Goal: Communication & Community: Answer question/provide support

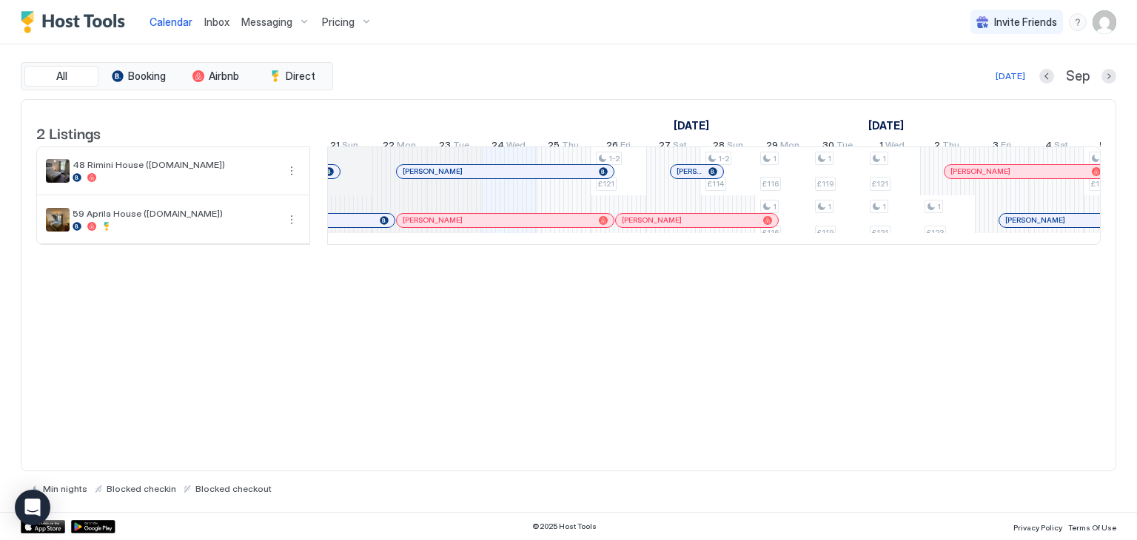
scroll to position [0, 670]
click at [673, 226] on div at bounding box center [673, 221] width 12 height 12
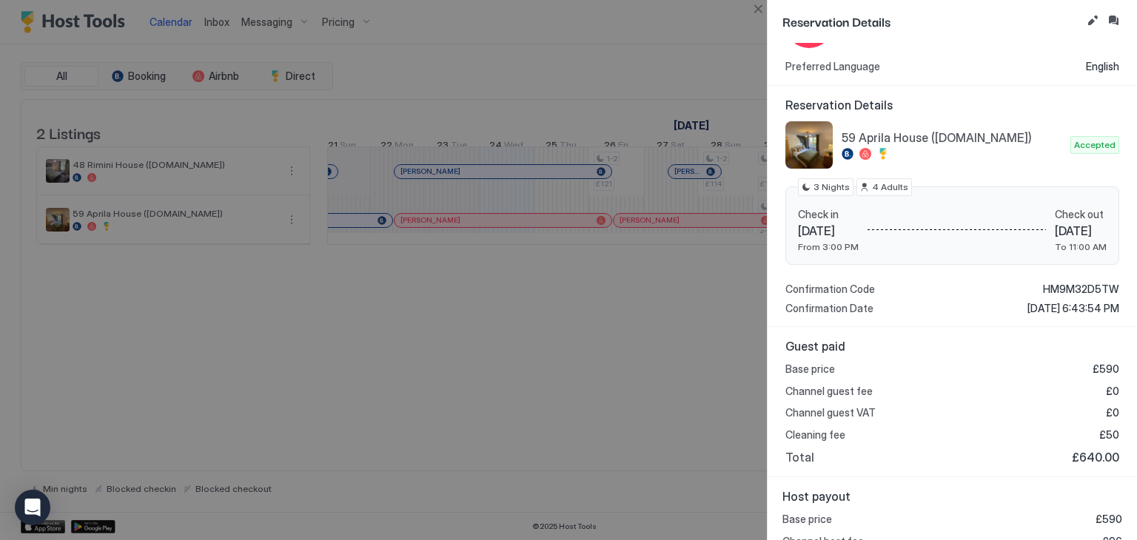
scroll to position [163, 0]
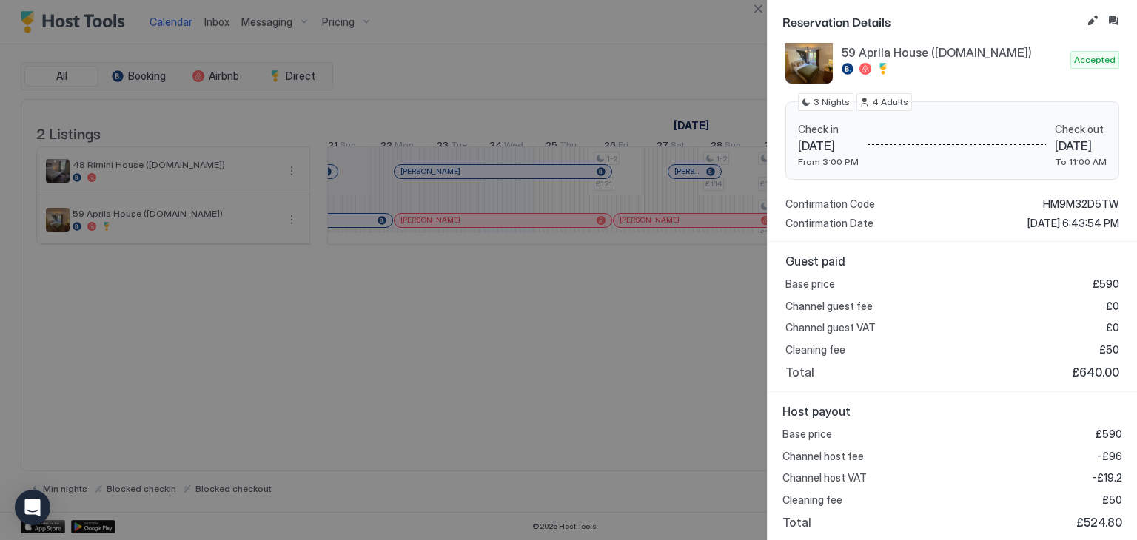
click at [596, 377] on div at bounding box center [568, 270] width 1137 height 540
click at [520, 384] on div at bounding box center [568, 270] width 1137 height 540
click at [290, 25] on div at bounding box center [568, 270] width 1137 height 540
click at [528, 357] on div at bounding box center [568, 270] width 1137 height 540
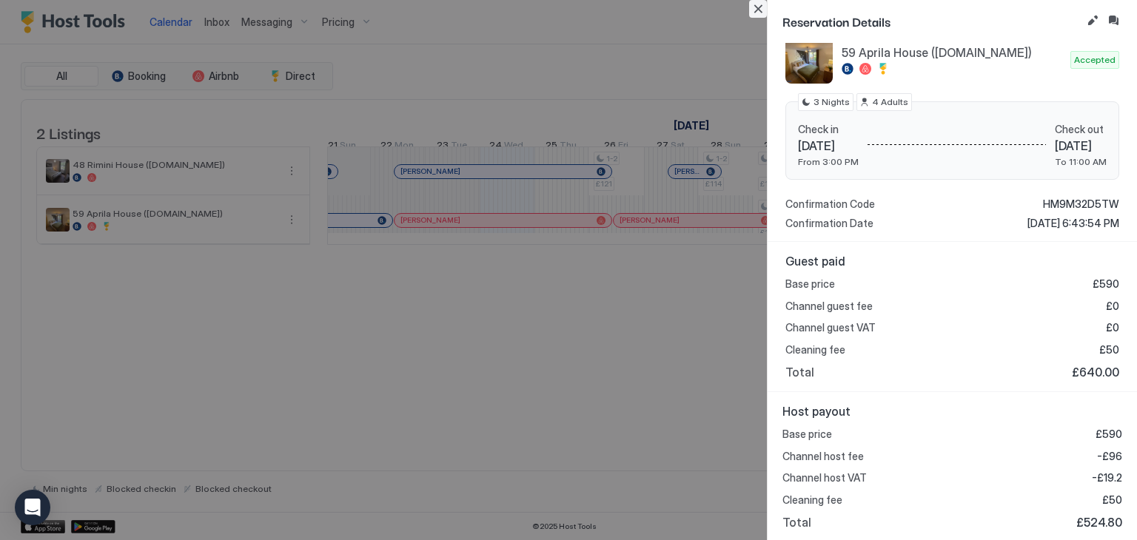
click at [758, 10] on button "Close" at bounding box center [758, 9] width 18 height 18
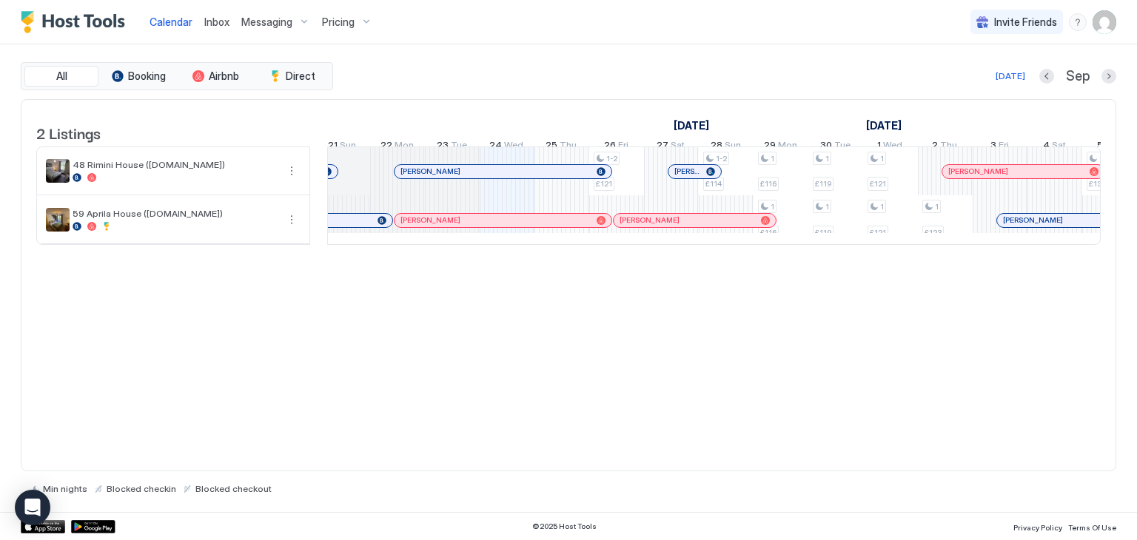
click at [258, 24] on span "Messaging" at bounding box center [266, 22] width 51 height 13
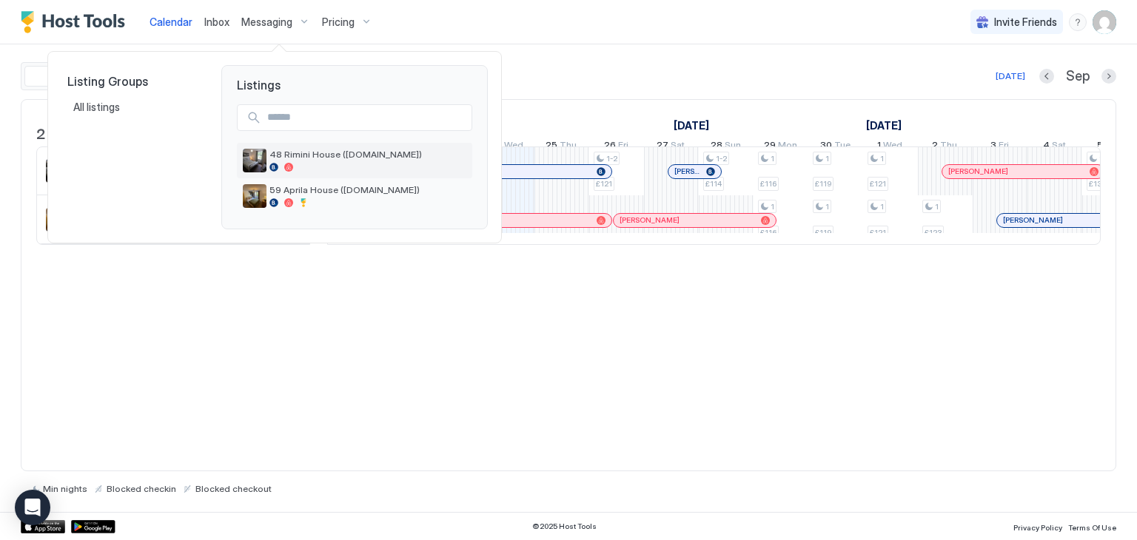
click at [283, 158] on span "48 Rimini House ([DOMAIN_NAME])" at bounding box center [367, 154] width 197 height 11
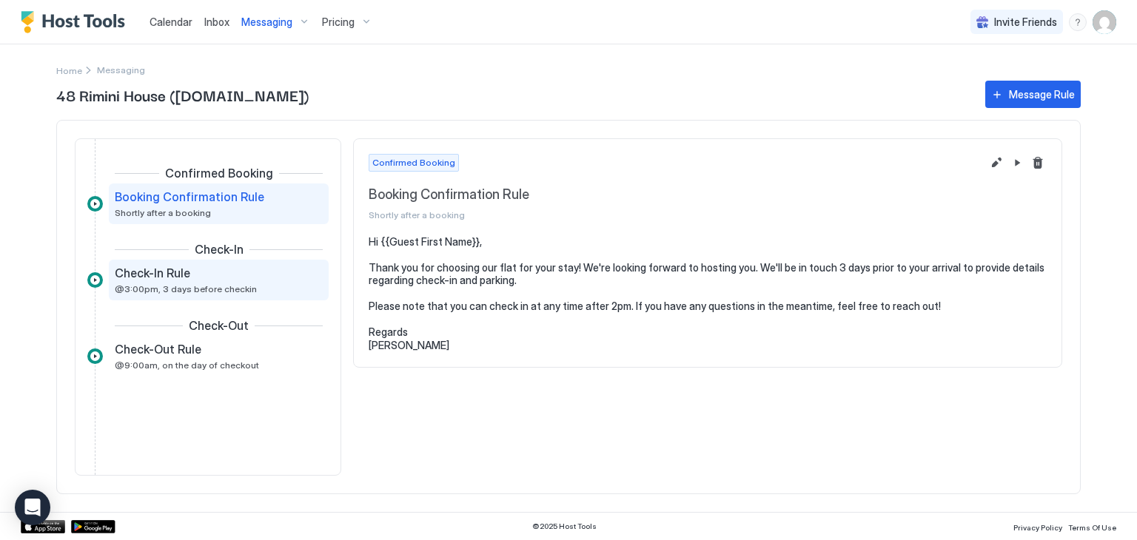
click at [189, 274] on div "Check-In Rule" at bounding box center [208, 273] width 187 height 15
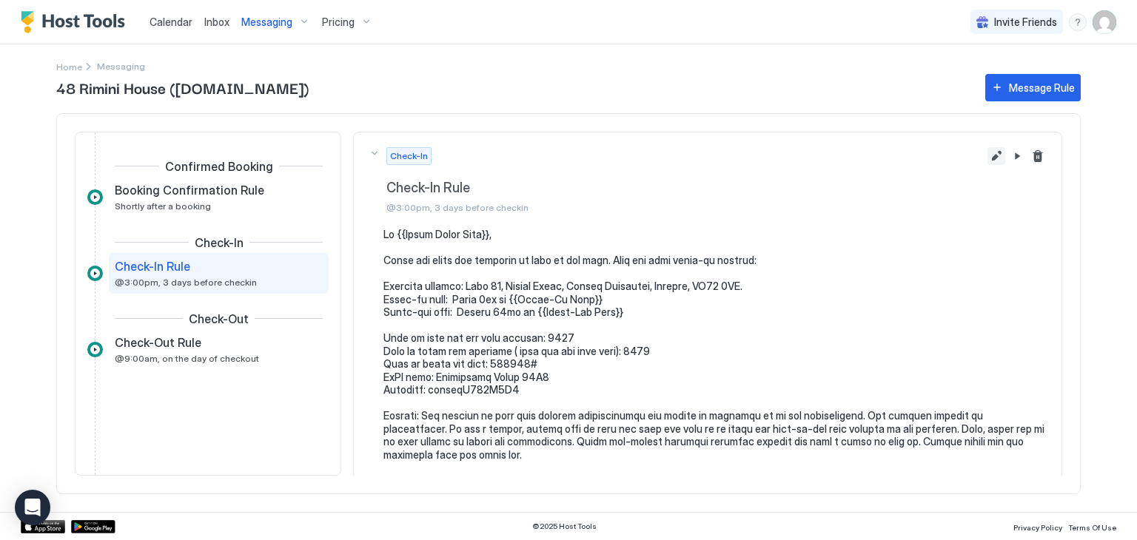
click at [987, 149] on button "Edit message rule" at bounding box center [996, 156] width 18 height 18
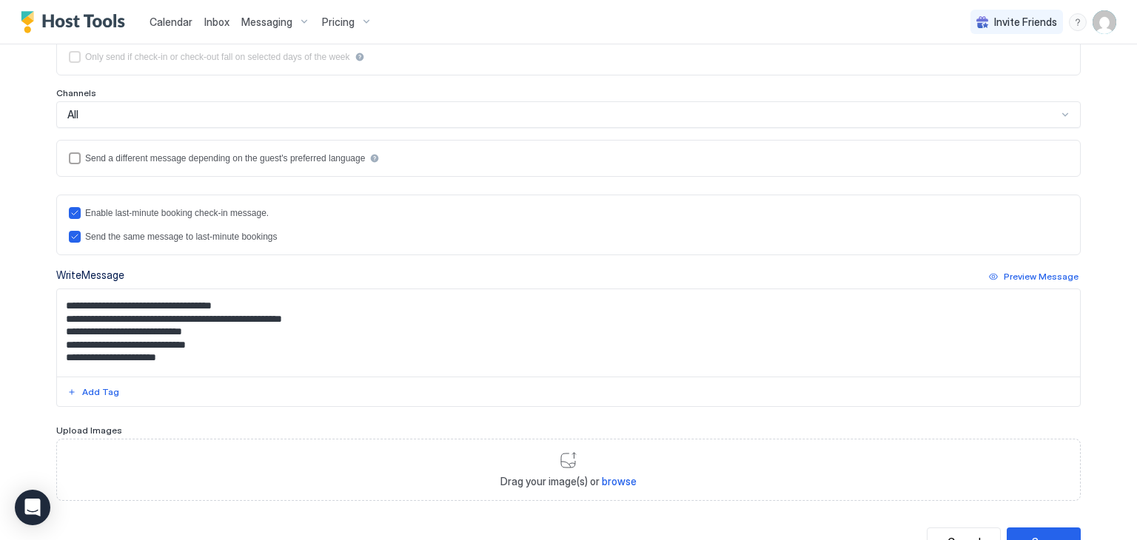
scroll to position [74, 0]
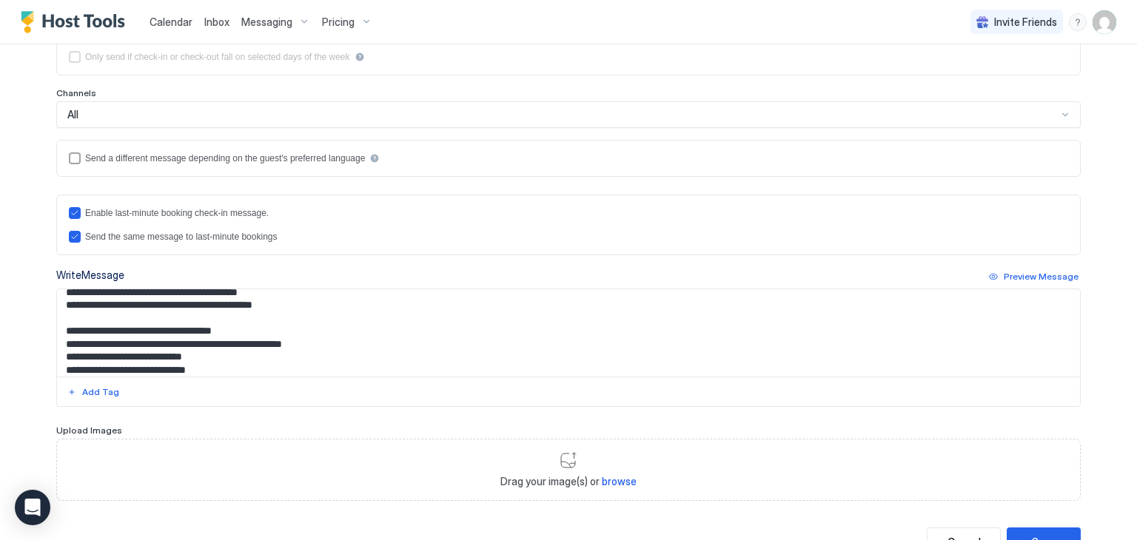
click at [196, 355] on textarea "Input Field" at bounding box center [568, 332] width 1023 height 87
drag, startPoint x: 57, startPoint y: 353, endPoint x: 207, endPoint y: 354, distance: 150.2
click at [207, 354] on textarea "Input Field" at bounding box center [568, 332] width 1023 height 87
type textarea "**********"
click at [1029, 529] on button "Save" at bounding box center [1043, 542] width 74 height 29
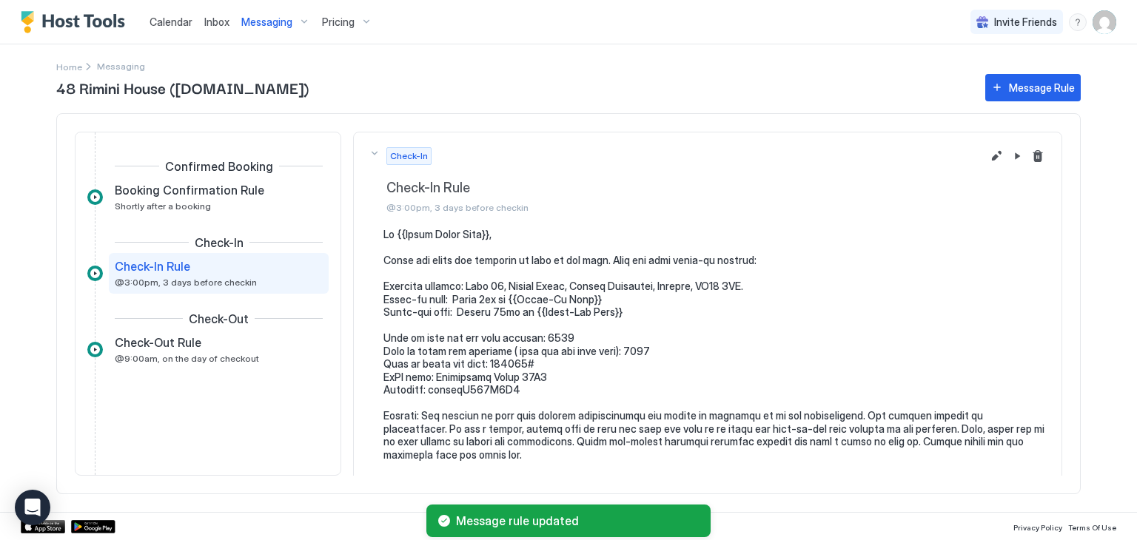
click at [212, 21] on span "Inbox" at bounding box center [216, 22] width 25 height 13
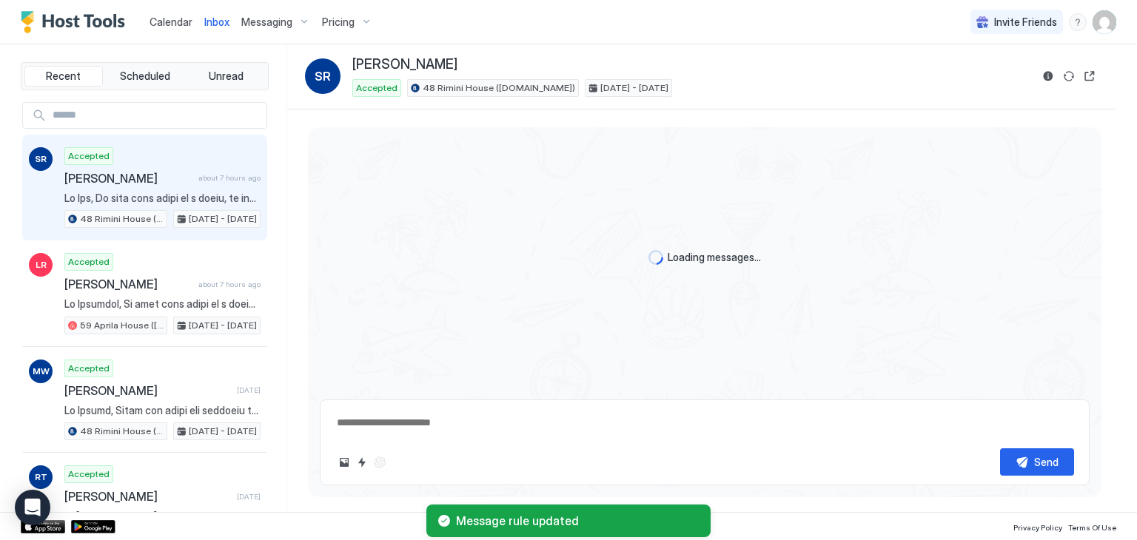
scroll to position [1045, 0]
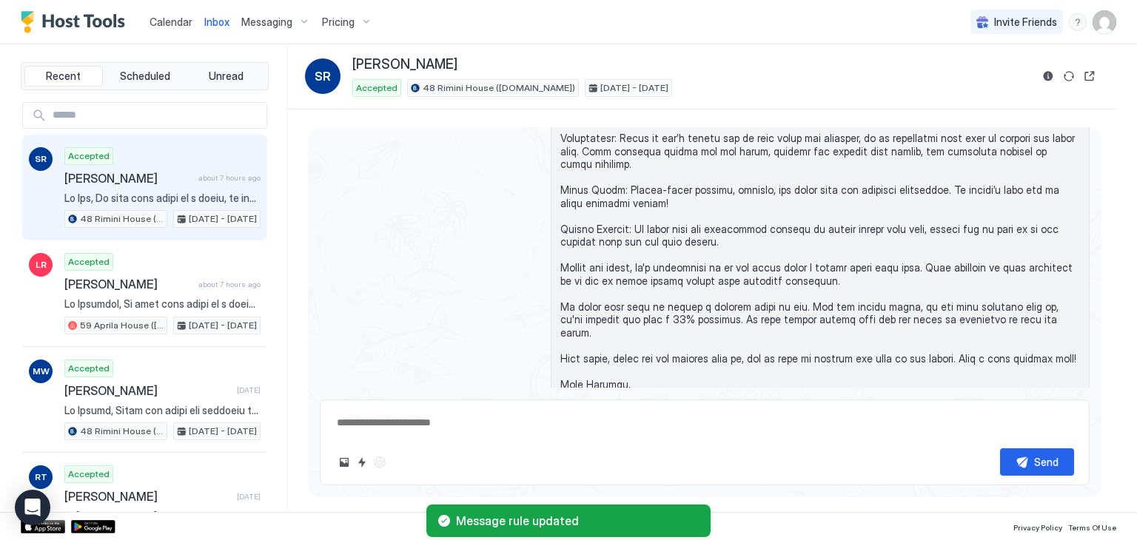
click at [171, 19] on span "Calendar" at bounding box center [170, 22] width 43 height 13
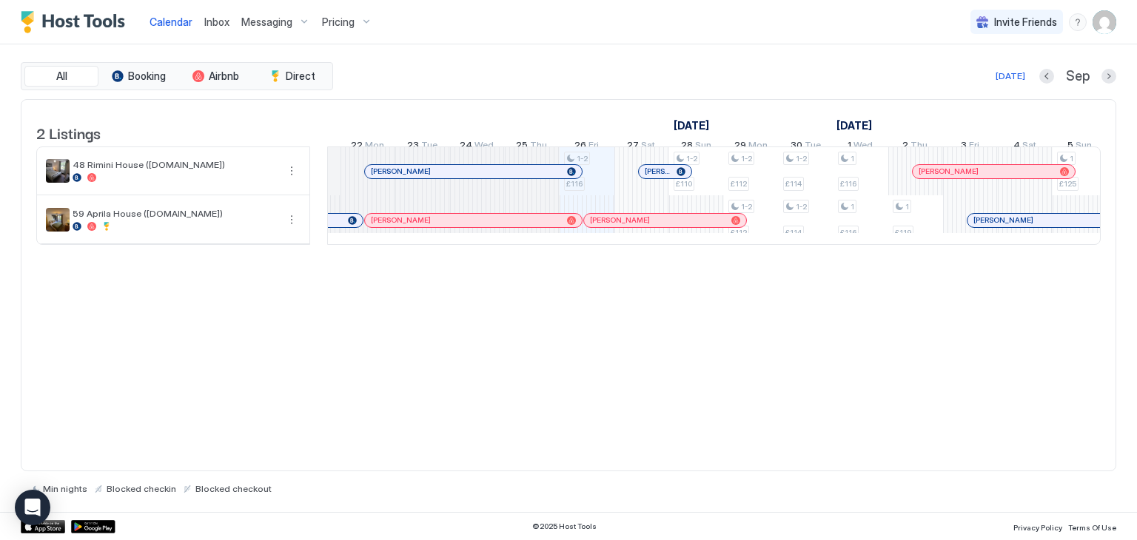
click at [657, 178] on div at bounding box center [658, 172] width 12 height 12
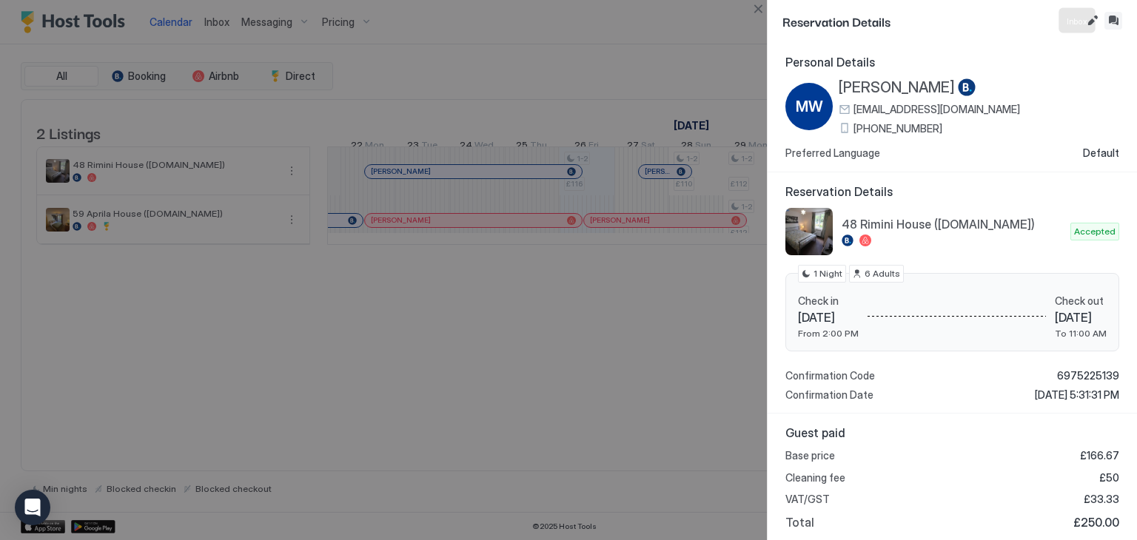
click at [1116, 16] on button "Inbox" at bounding box center [1113, 21] width 18 height 18
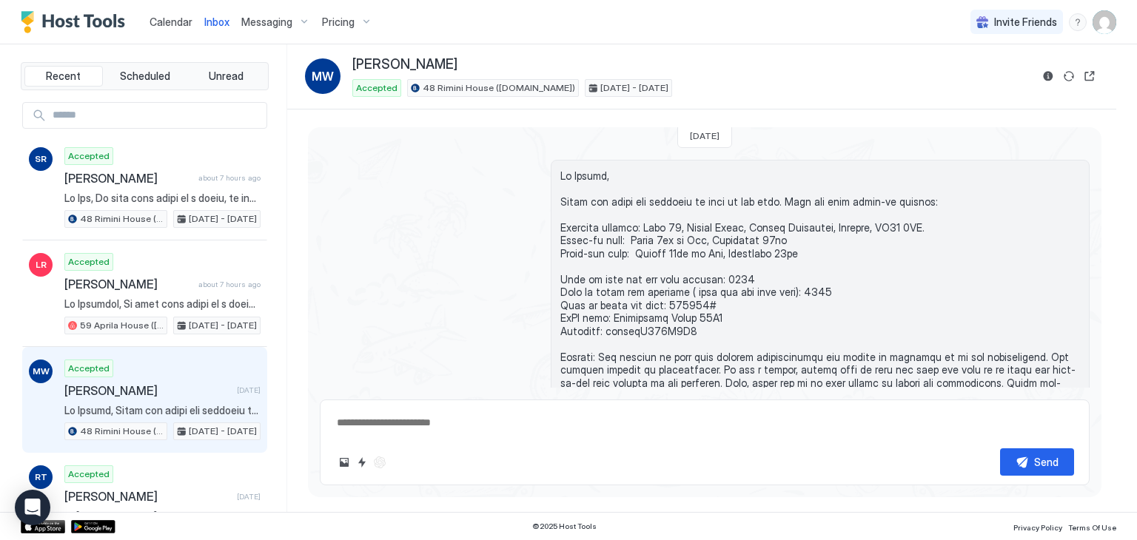
click at [426, 409] on textarea at bounding box center [704, 422] width 739 height 27
type textarea "*"
paste textarea "**********"
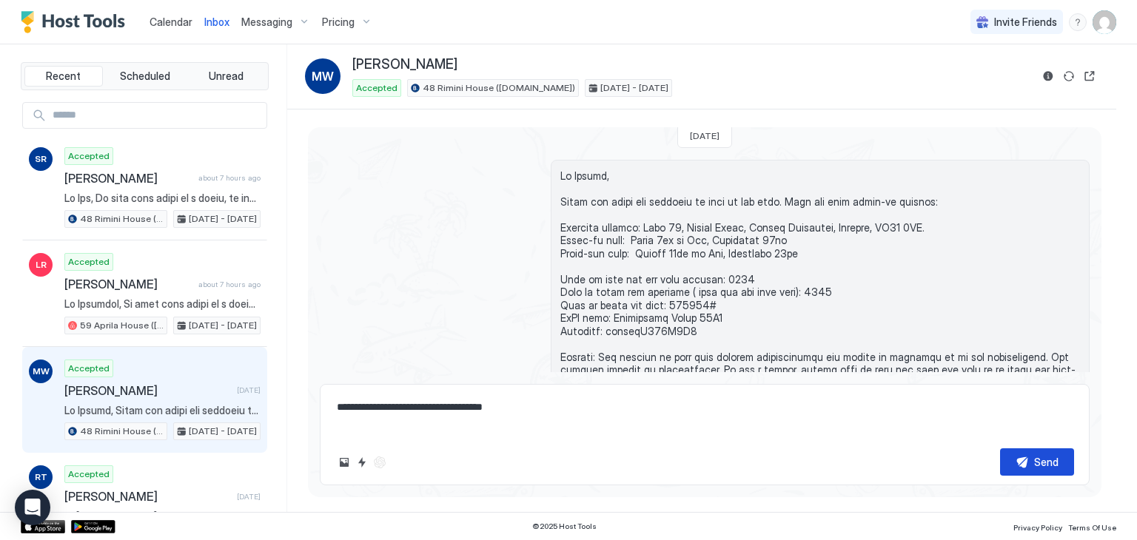
type textarea "**********"
click at [1060, 460] on button "Send" at bounding box center [1037, 461] width 74 height 27
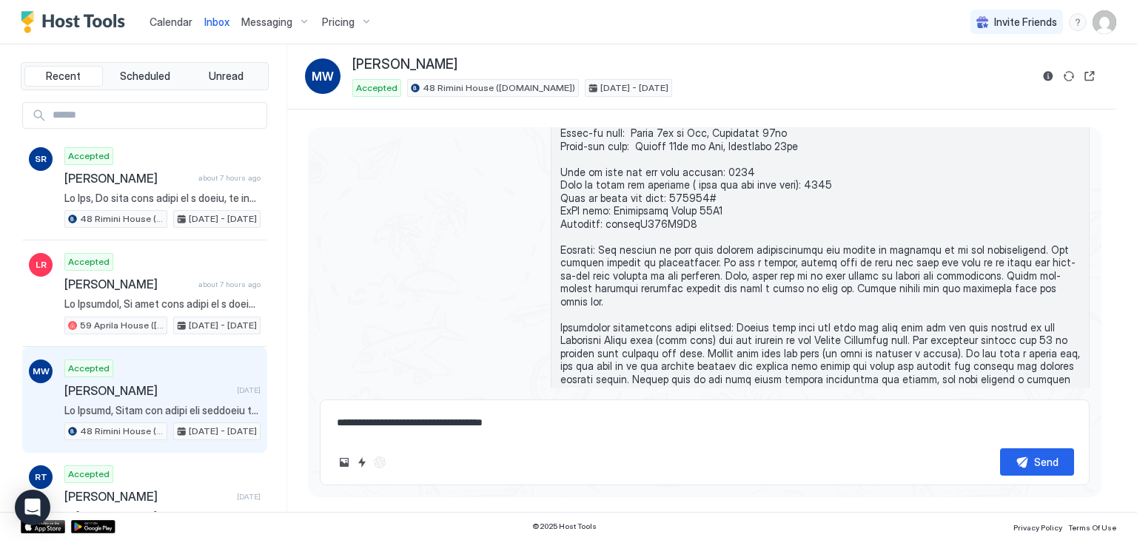
click at [160, 18] on span "Calendar" at bounding box center [170, 22] width 43 height 13
